Goal: Find specific page/section: Find specific page/section

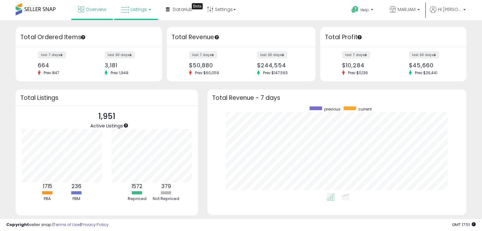
click at [134, 9] on span "Listings" at bounding box center [139, 9] width 16 height 6
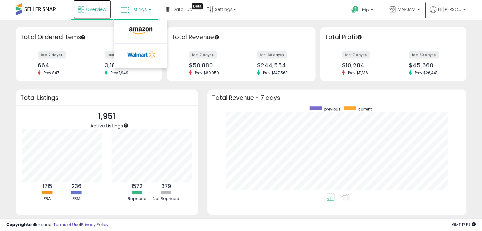
click at [88, 11] on span "Overview" at bounding box center [96, 9] width 20 height 6
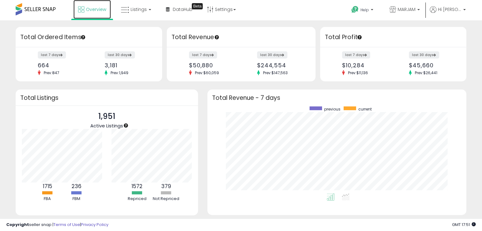
click at [91, 12] on span "Overview" at bounding box center [96, 9] width 20 height 6
click at [72, 50] on div "last 7 days 664 Prev: 847 last 30 days 3,181 Prev: 1,949" at bounding box center [89, 64] width 147 height 34
click at [148, 12] on link "Listings" at bounding box center [136, 9] width 40 height 19
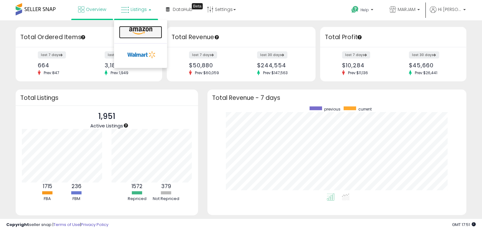
click at [141, 34] on icon at bounding box center [140, 31] width 27 height 8
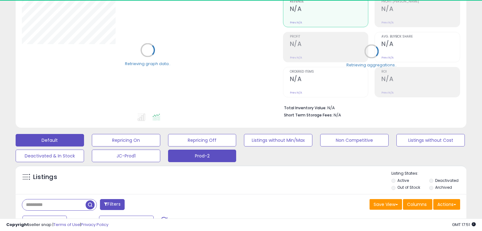
scroll to position [94, 0]
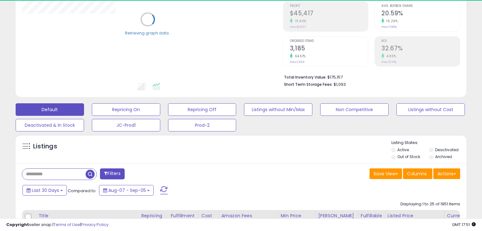
click at [56, 172] on input "text" at bounding box center [53, 173] width 63 height 11
paste input "**********"
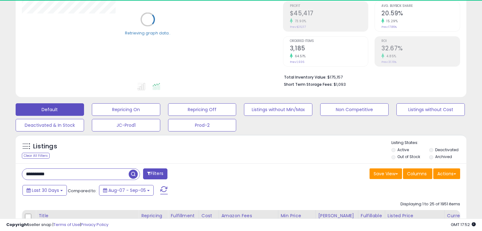
type input "**********"
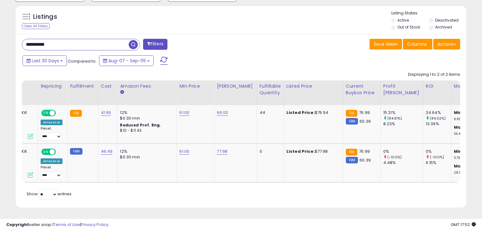
scroll to position [0, 0]
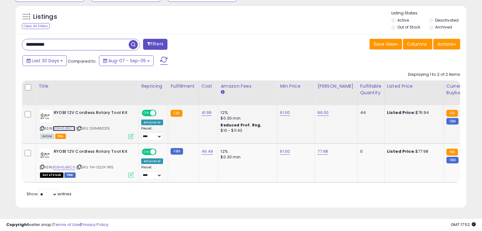
click at [61, 126] on link "B0BH6JB5C6" at bounding box center [64, 128] width 23 height 5
